Goal: Task Accomplishment & Management: Use online tool/utility

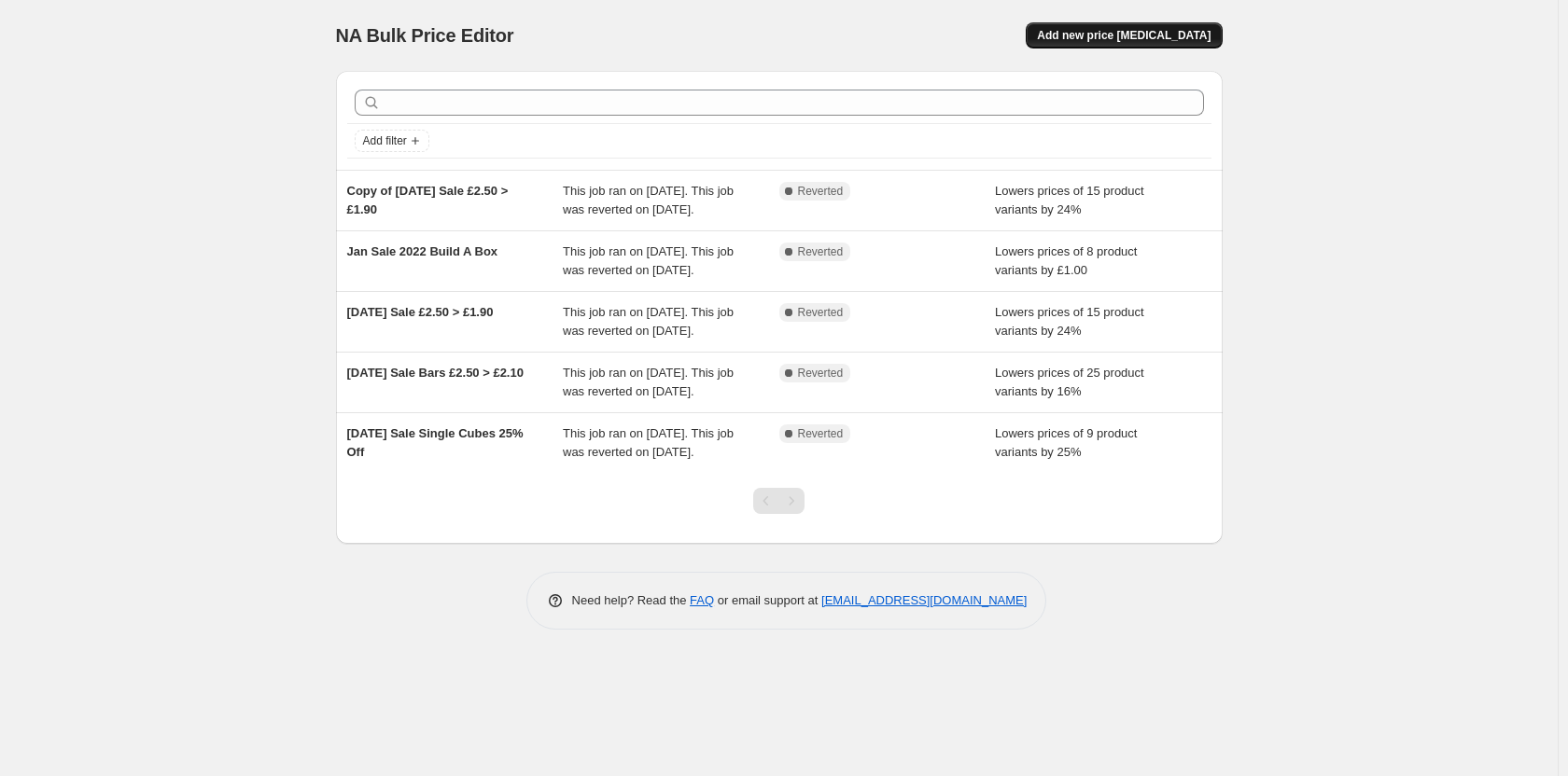
click at [1156, 28] on button "Add new price [MEDICAL_DATA]" at bounding box center [1124, 34] width 196 height 26
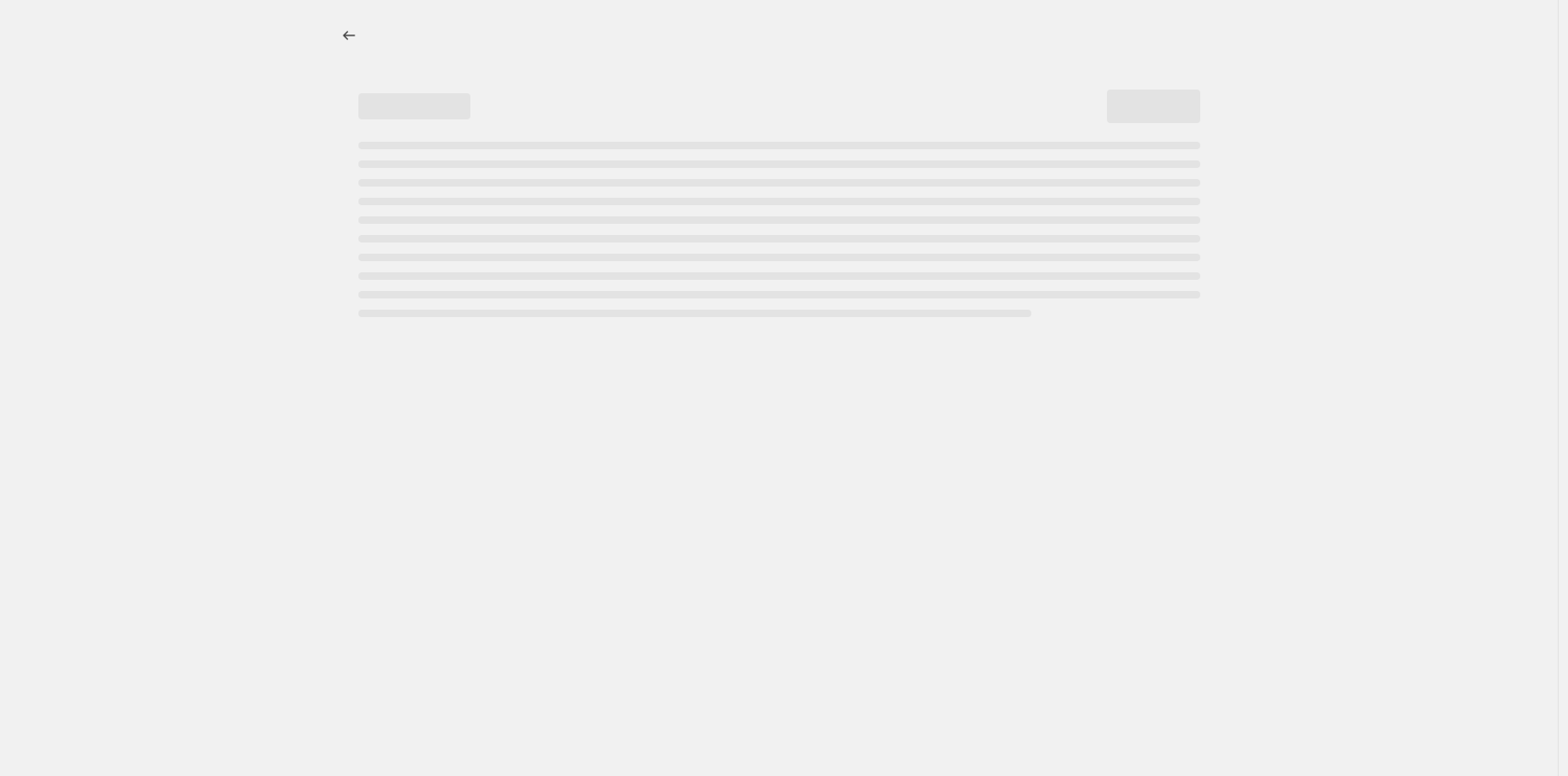
select select "percentage"
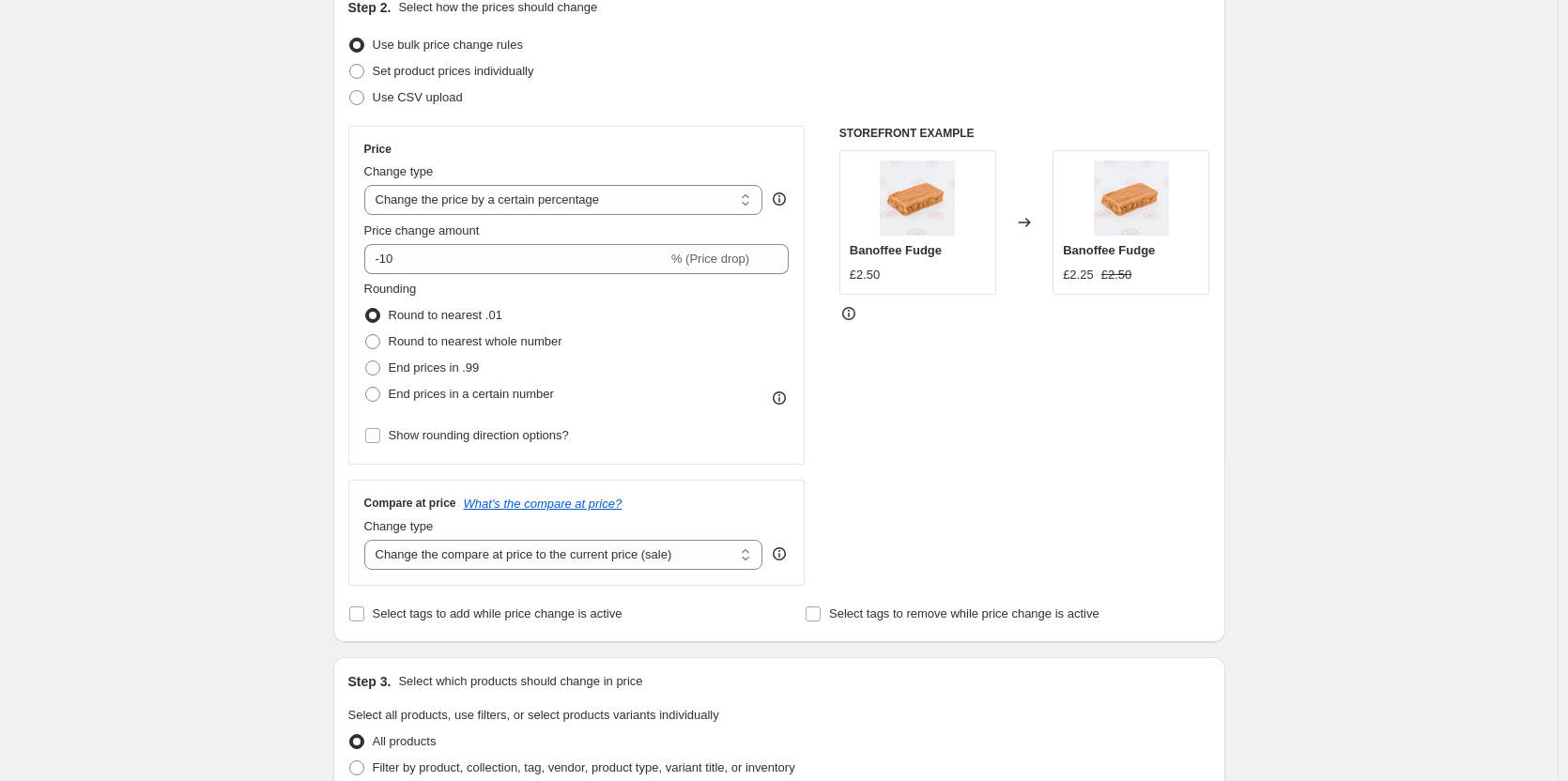
scroll to position [188, 0]
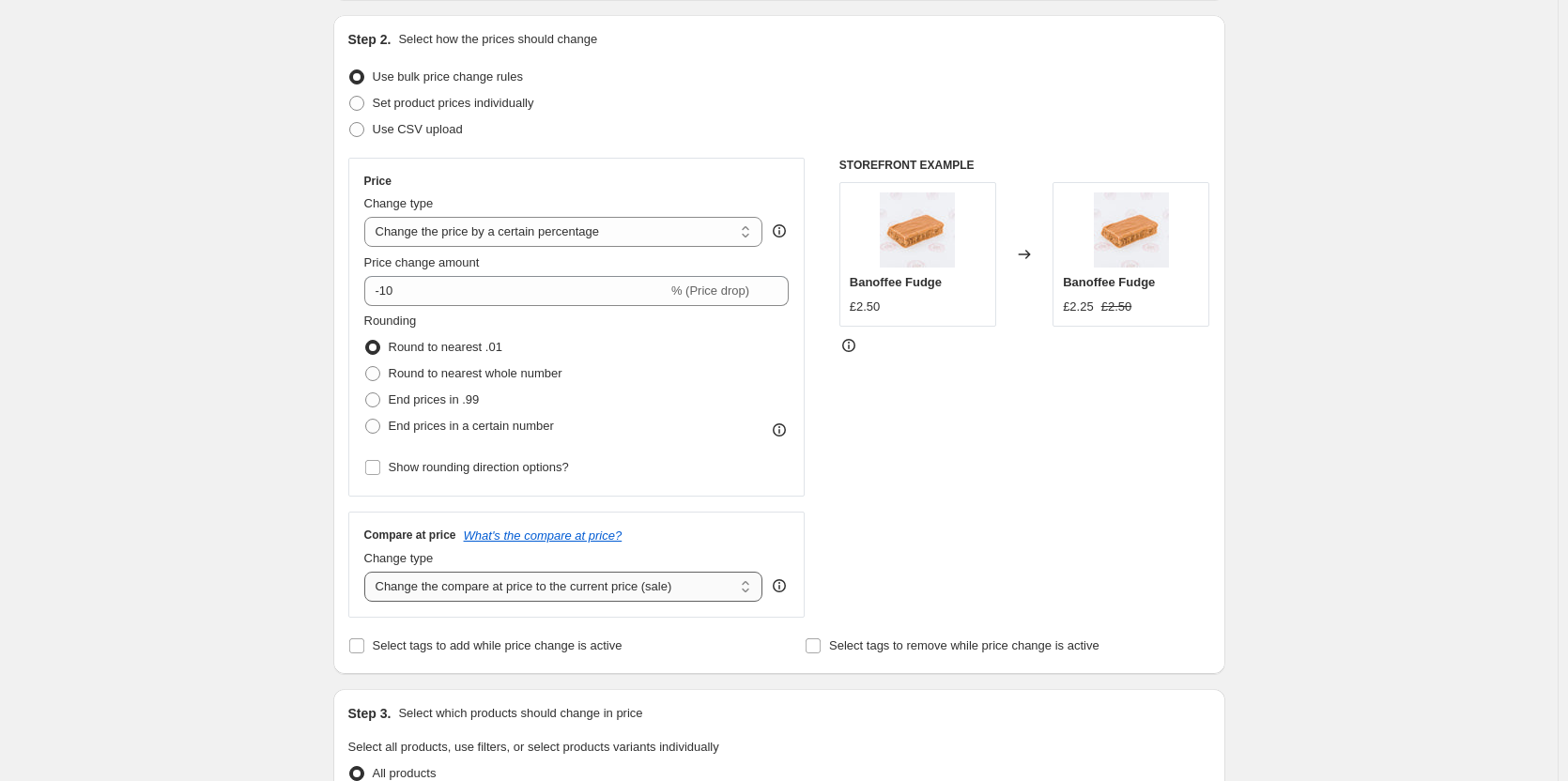
click at [455, 591] on select "Change the compare at price to the current price (sale) Change the compare at p…" at bounding box center [564, 586] width 399 height 30
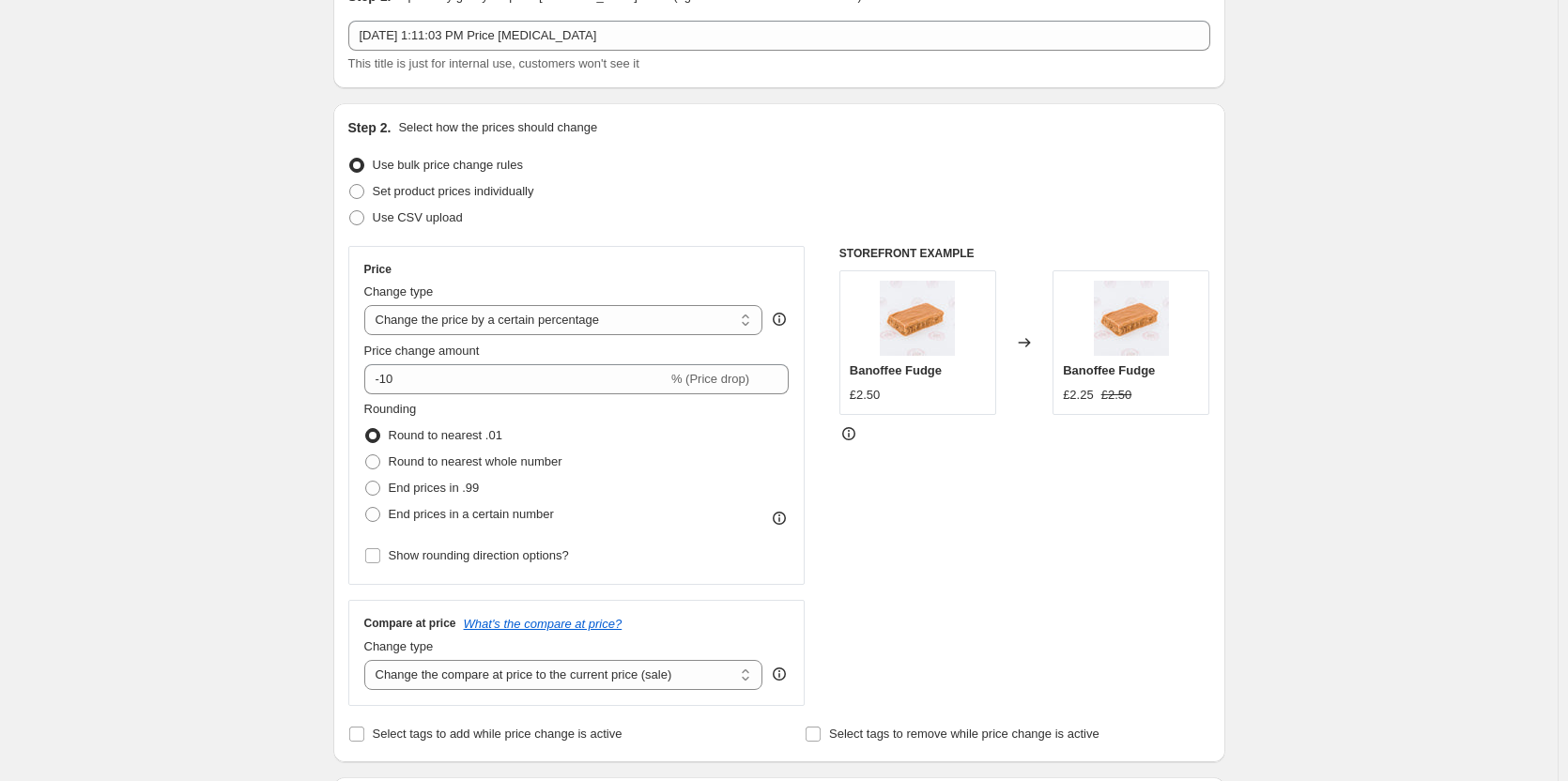
scroll to position [0, 0]
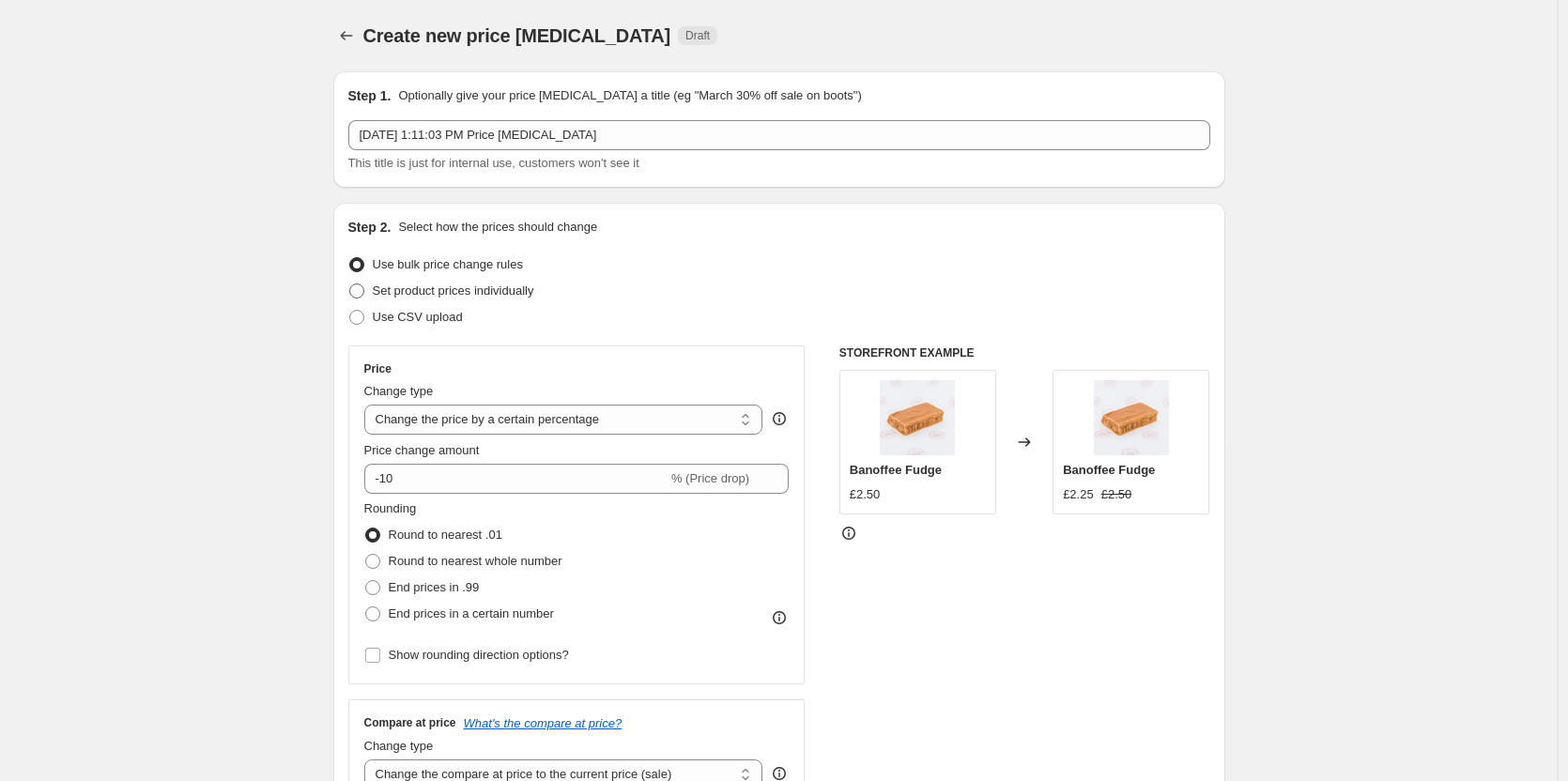
click at [363, 291] on span at bounding box center [357, 292] width 15 height 15
click at [350, 285] on input "Set product prices individually" at bounding box center [349, 284] width 1 height 1
radio input "true"
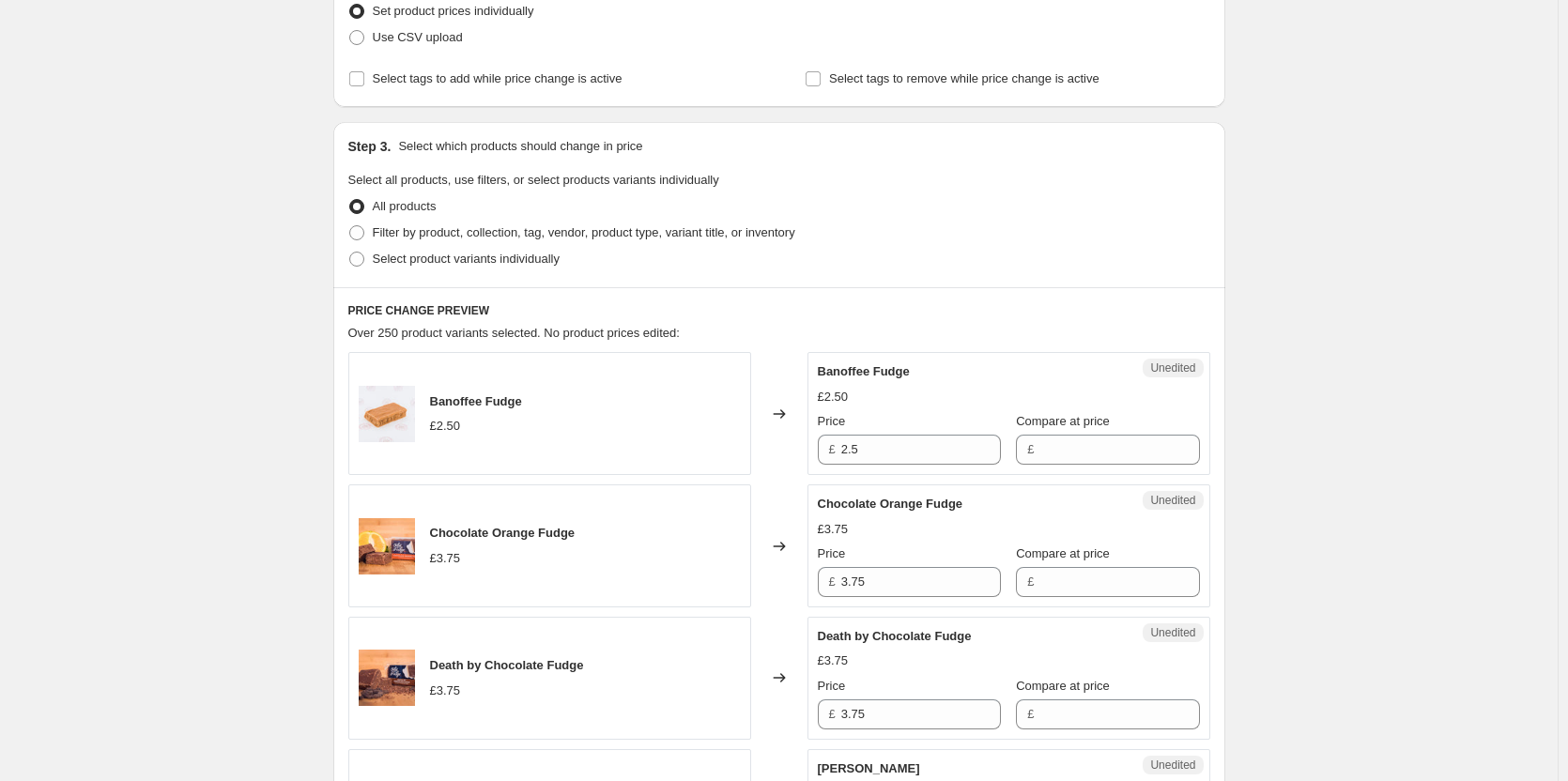
scroll to position [188, 0]
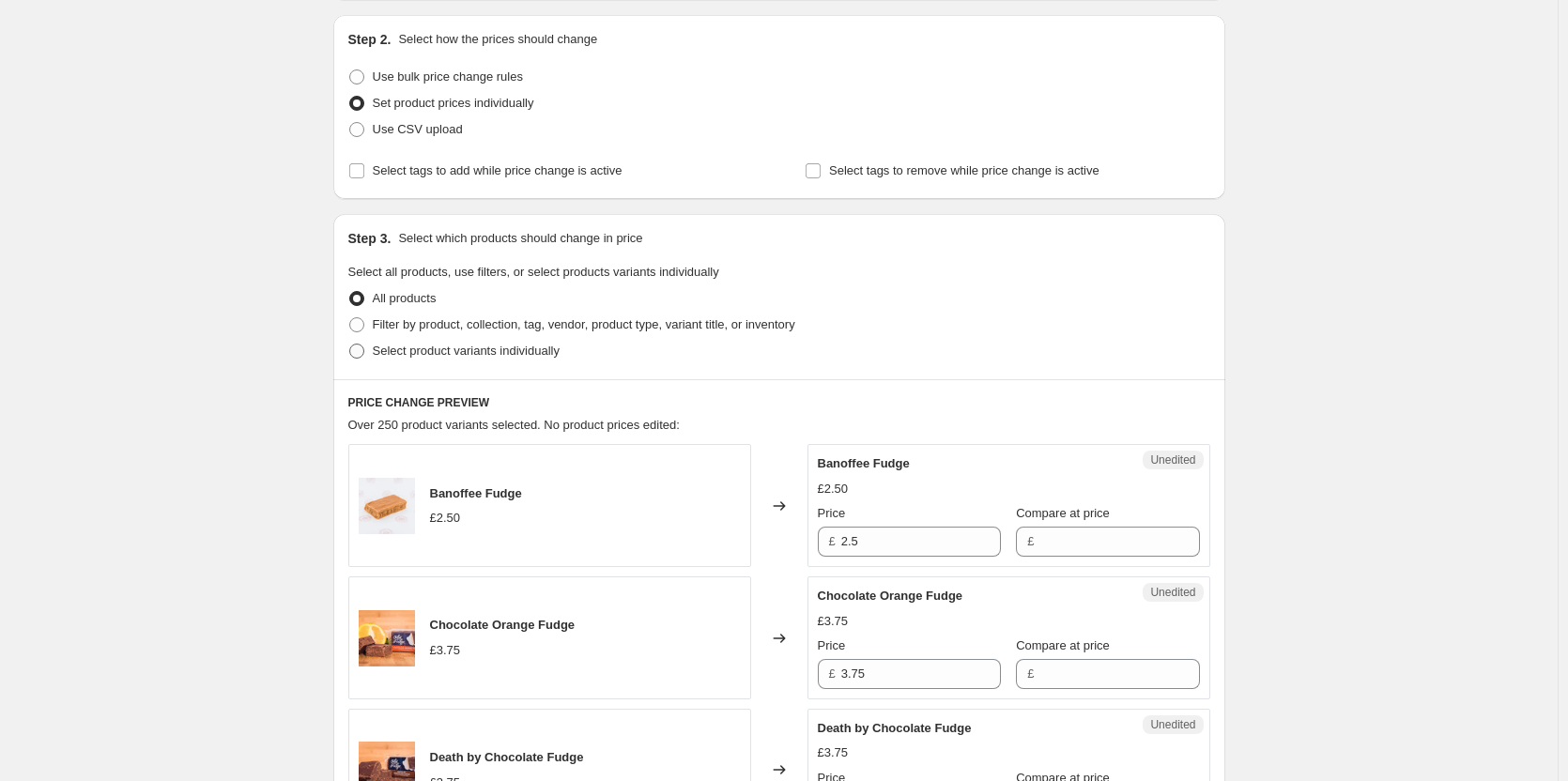
click at [359, 353] on span at bounding box center [357, 351] width 15 height 15
click at [350, 344] on input "Select product variants individually" at bounding box center [349, 343] width 1 height 1
radio input "true"
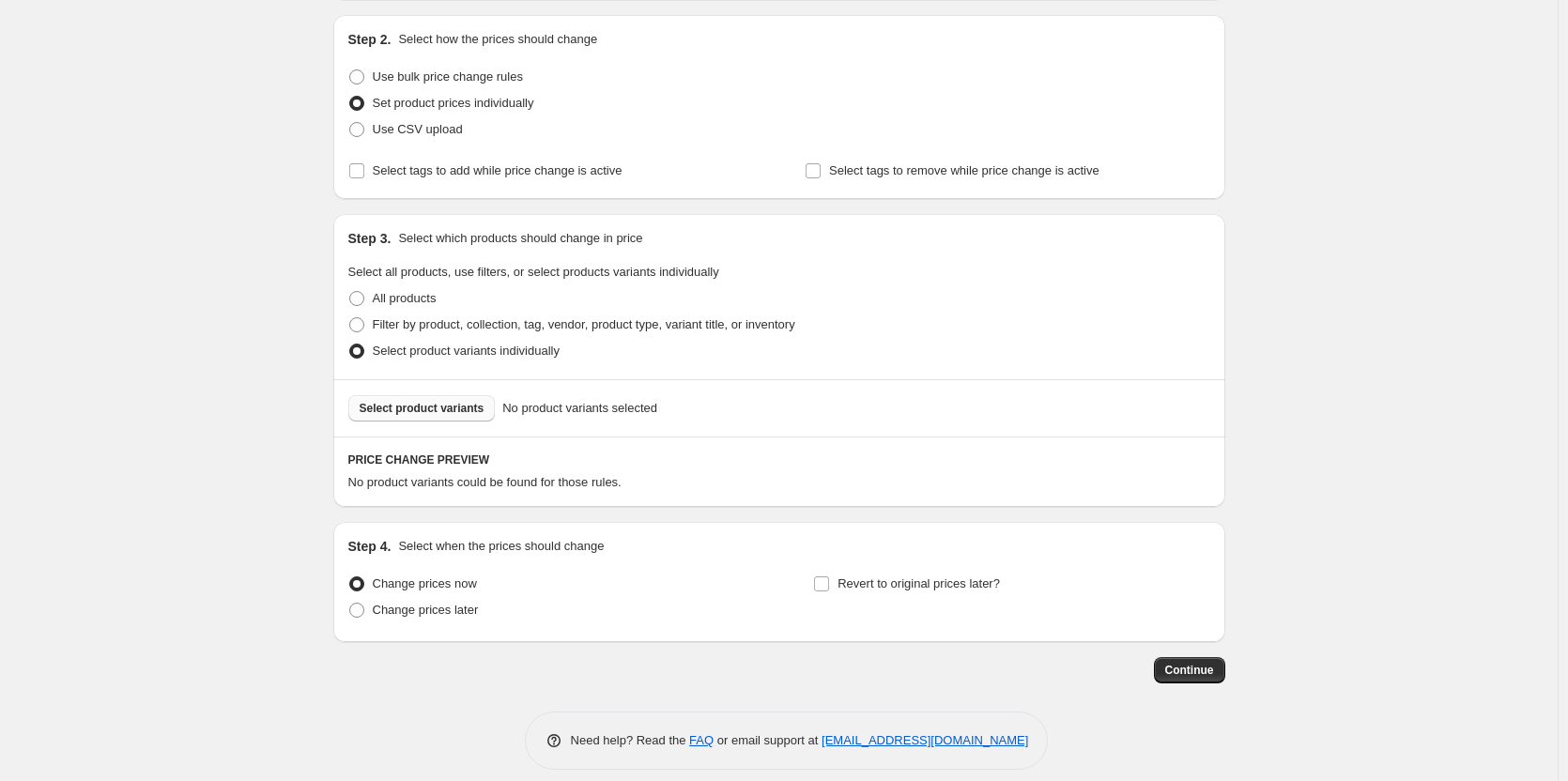
click at [395, 401] on button "Select product variants" at bounding box center [422, 408] width 148 height 26
click at [1286, 241] on div "Create new price [MEDICAL_DATA]. This page is ready Create new price [MEDICAL_D…" at bounding box center [779, 305] width 1557 height 986
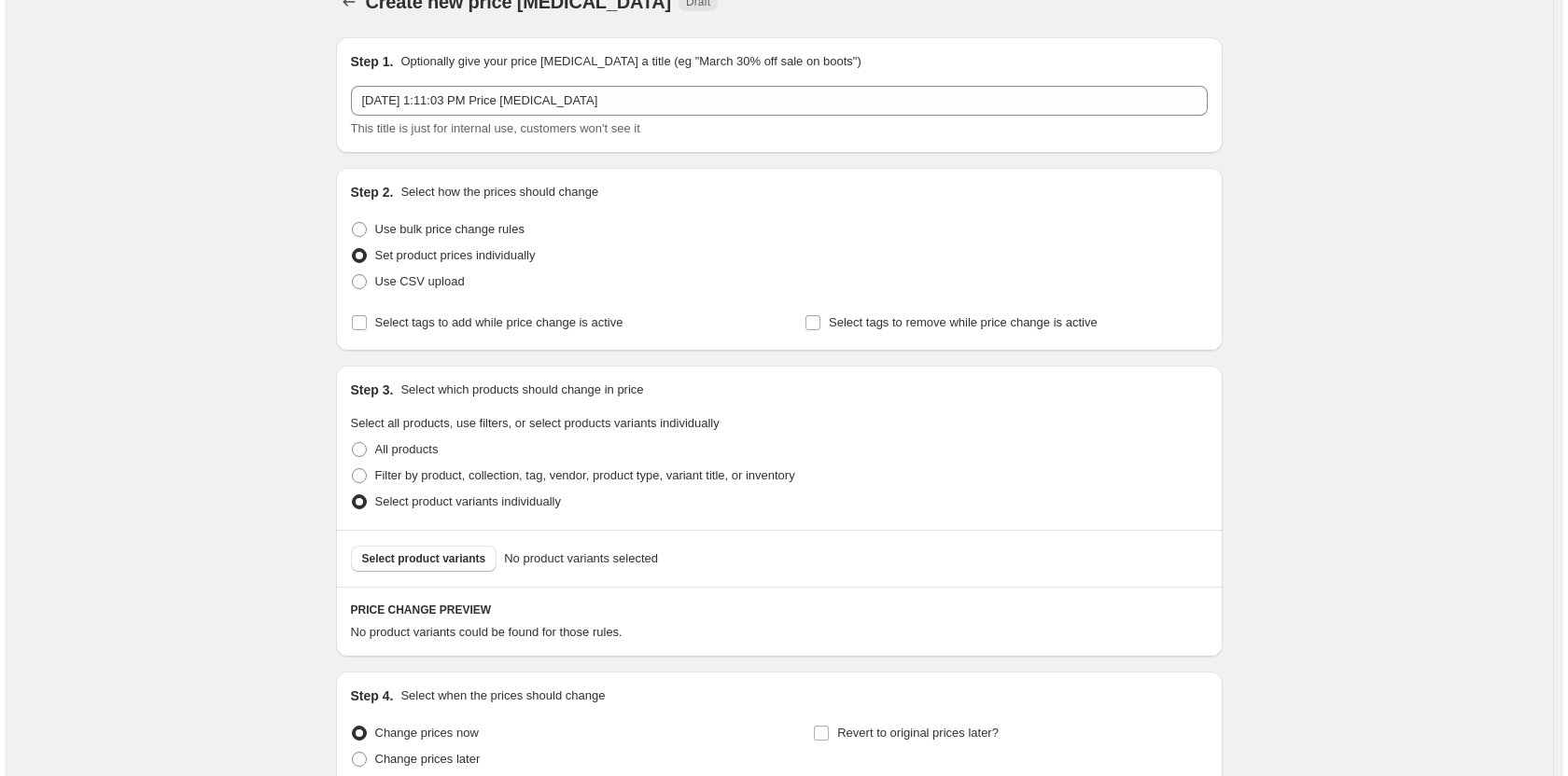
scroll to position [0, 0]
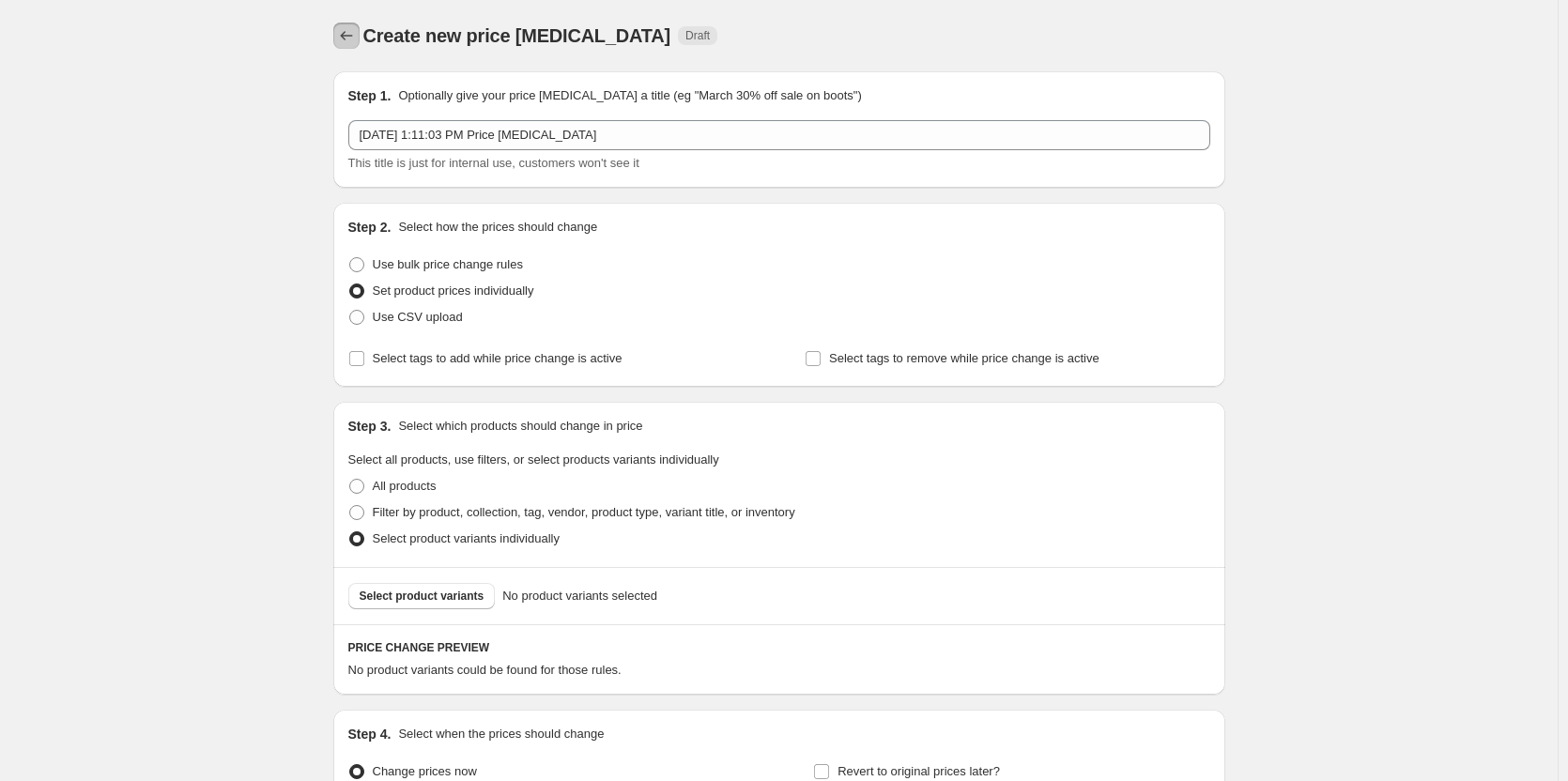
click at [342, 28] on icon "Price change jobs" at bounding box center [346, 36] width 19 height 19
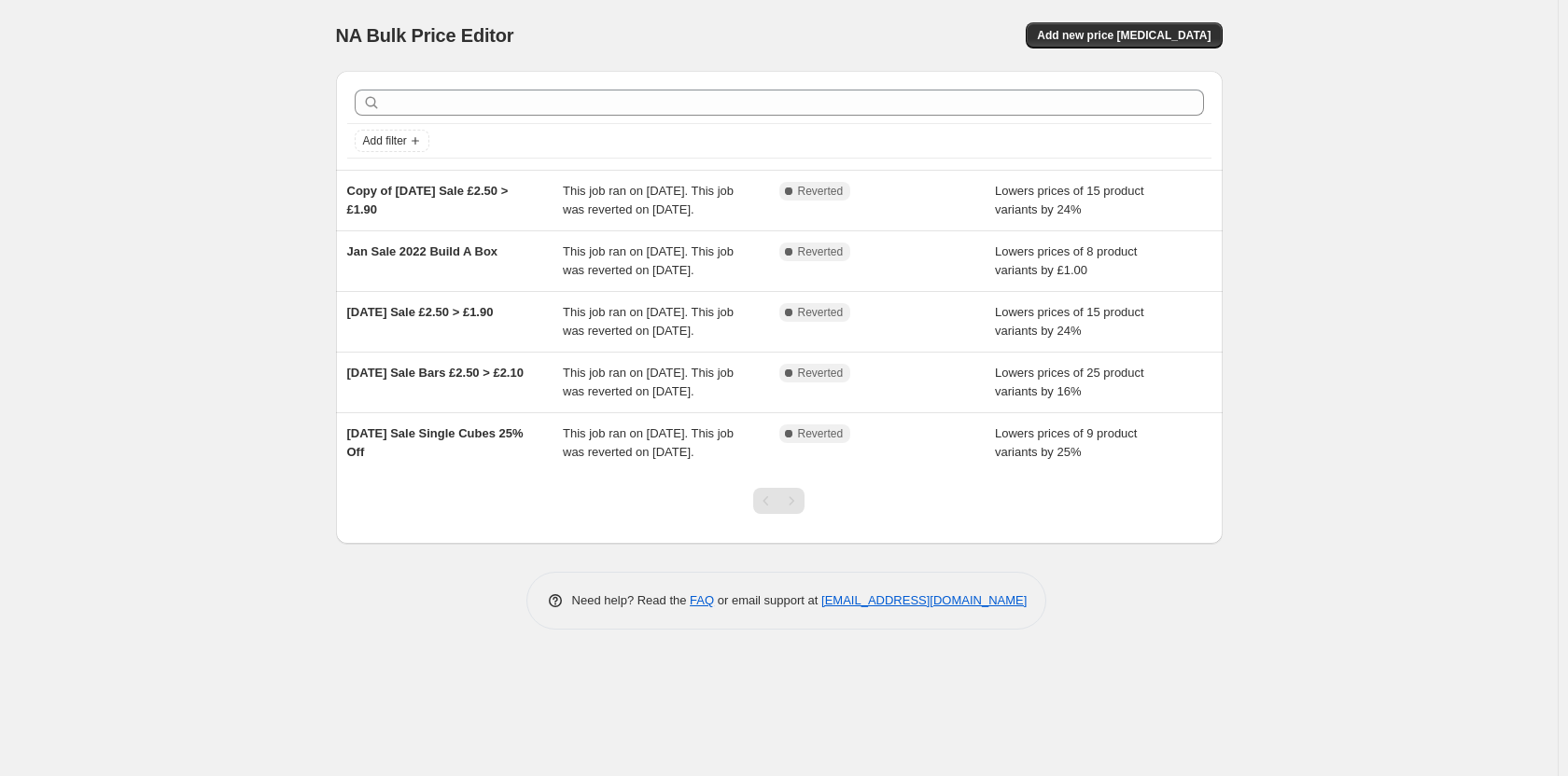
click at [185, 227] on div "NA Bulk Price Editor. This page is ready NA Bulk Price Editor Add new price [ME…" at bounding box center [779, 388] width 1558 height 776
click at [185, 225] on div "NA Bulk Price Editor. This page is ready NA Bulk Price Editor Add new price [ME…" at bounding box center [779, 388] width 1558 height 776
click at [137, 364] on div "NA Bulk Price Editor. This page is ready NA Bulk Price Editor Add new price [ME…" at bounding box center [779, 388] width 1558 height 776
click at [141, 357] on div "NA Bulk Price Editor. This page is ready NA Bulk Price Editor Add new price [ME…" at bounding box center [779, 388] width 1558 height 776
click at [183, 355] on div "NA Bulk Price Editor. This page is ready NA Bulk Price Editor Add new price [ME…" at bounding box center [779, 388] width 1558 height 776
